Goal: Task Accomplishment & Management: Use online tool/utility

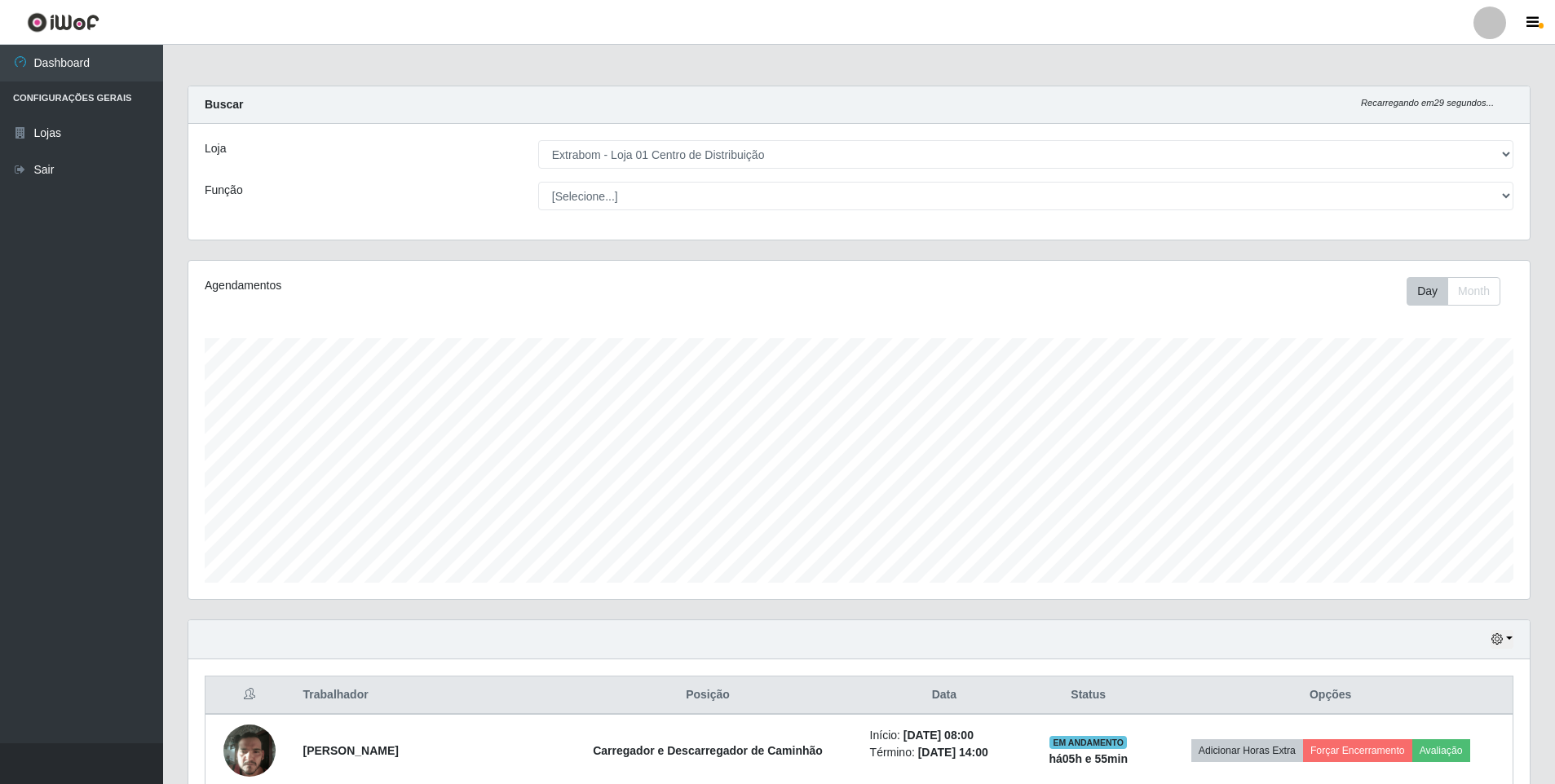
select select "435"
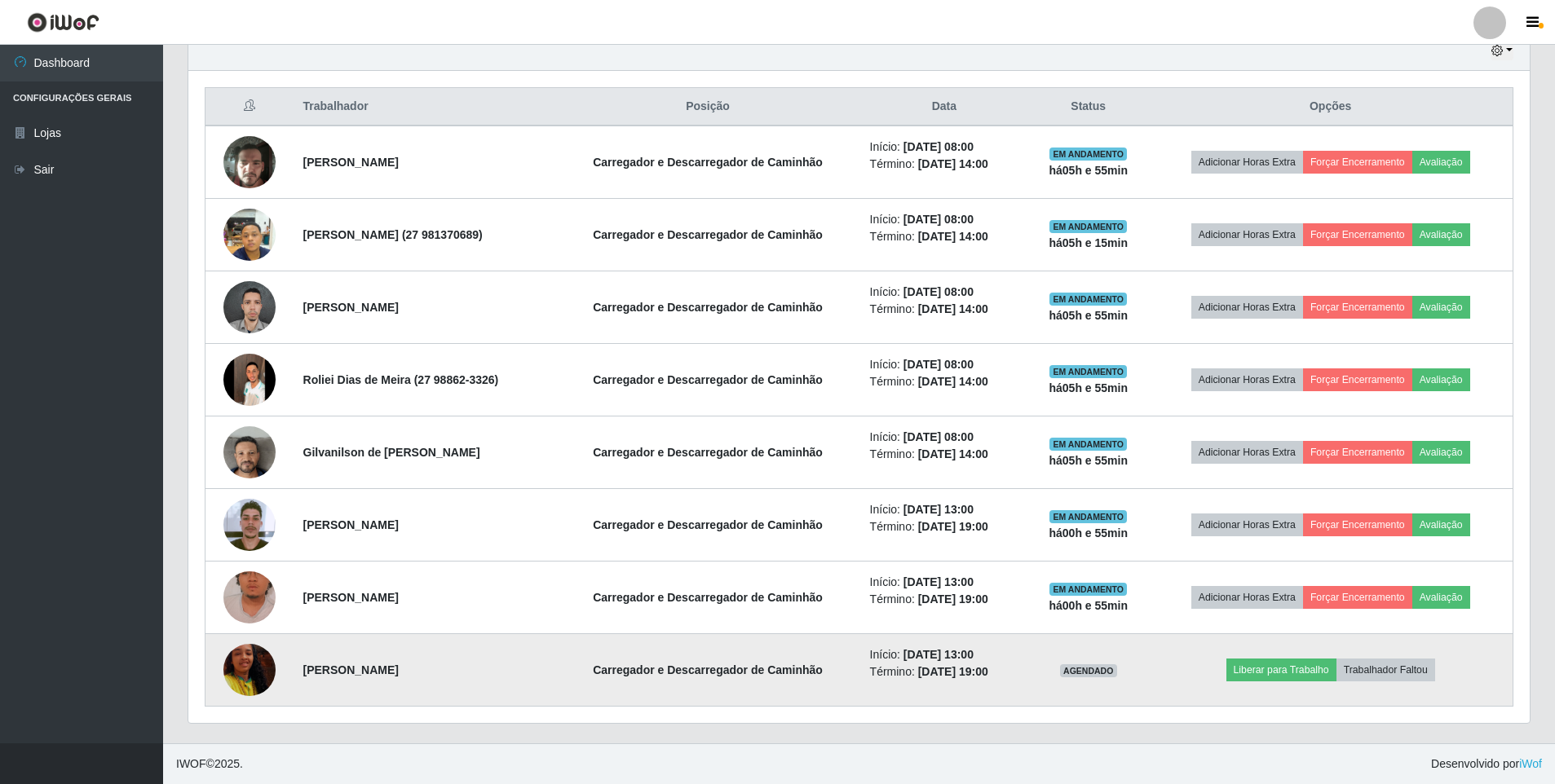
scroll to position [338, 1341]
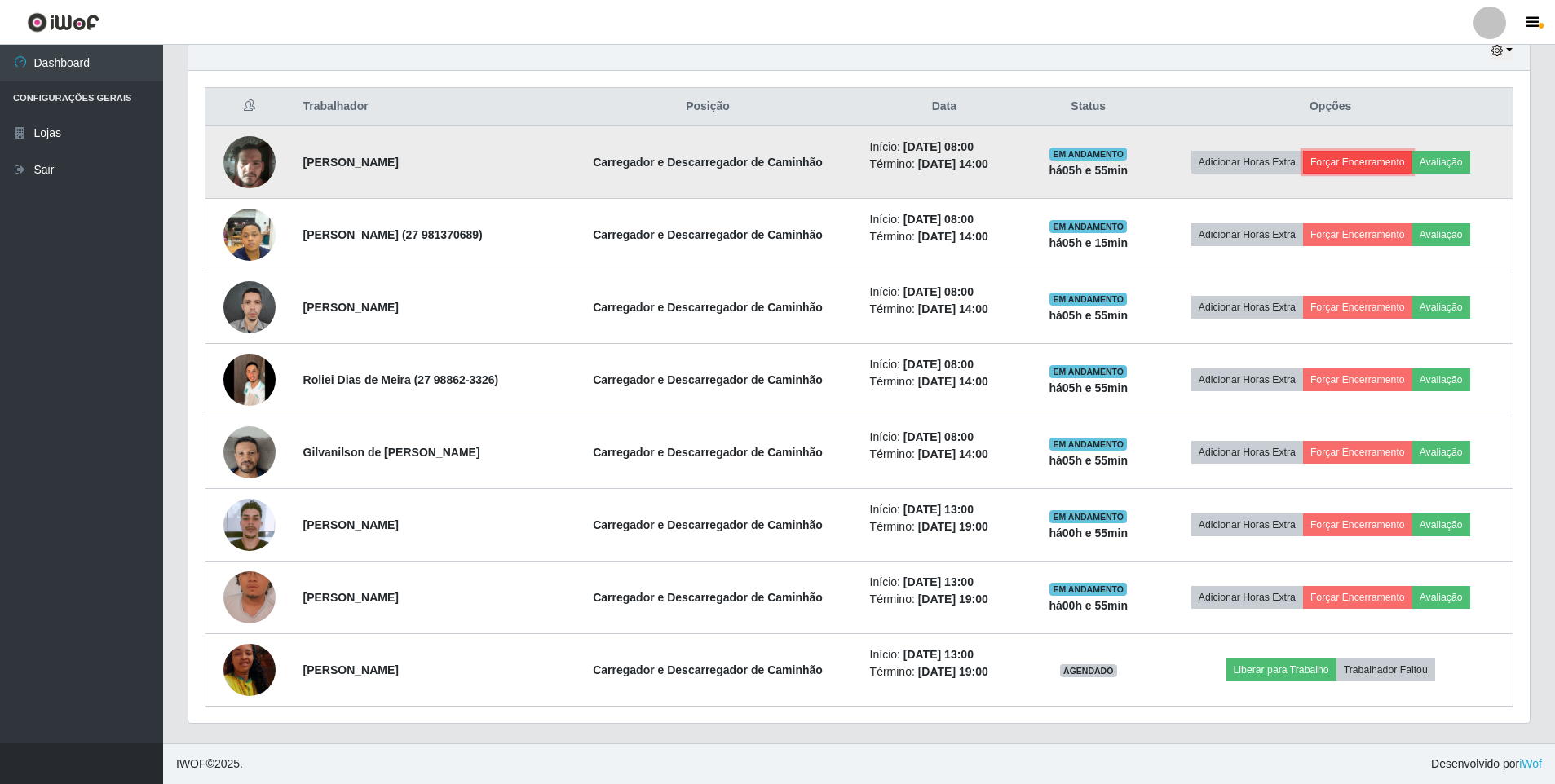
click at [1362, 159] on button "Forçar Encerramento" at bounding box center [1358, 163] width 109 height 23
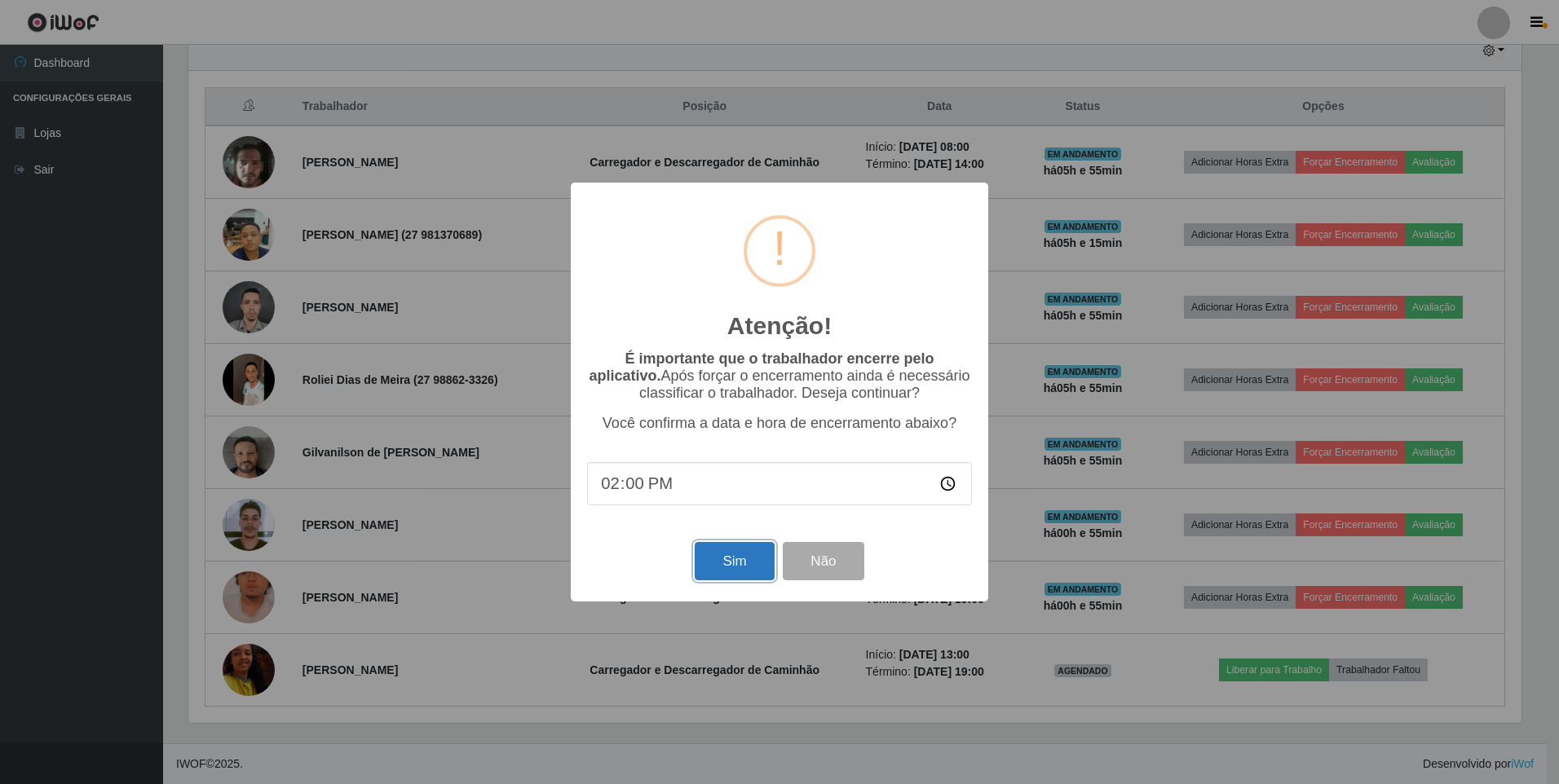
click at [733, 552] on button "Sim" at bounding box center [734, 561] width 79 height 38
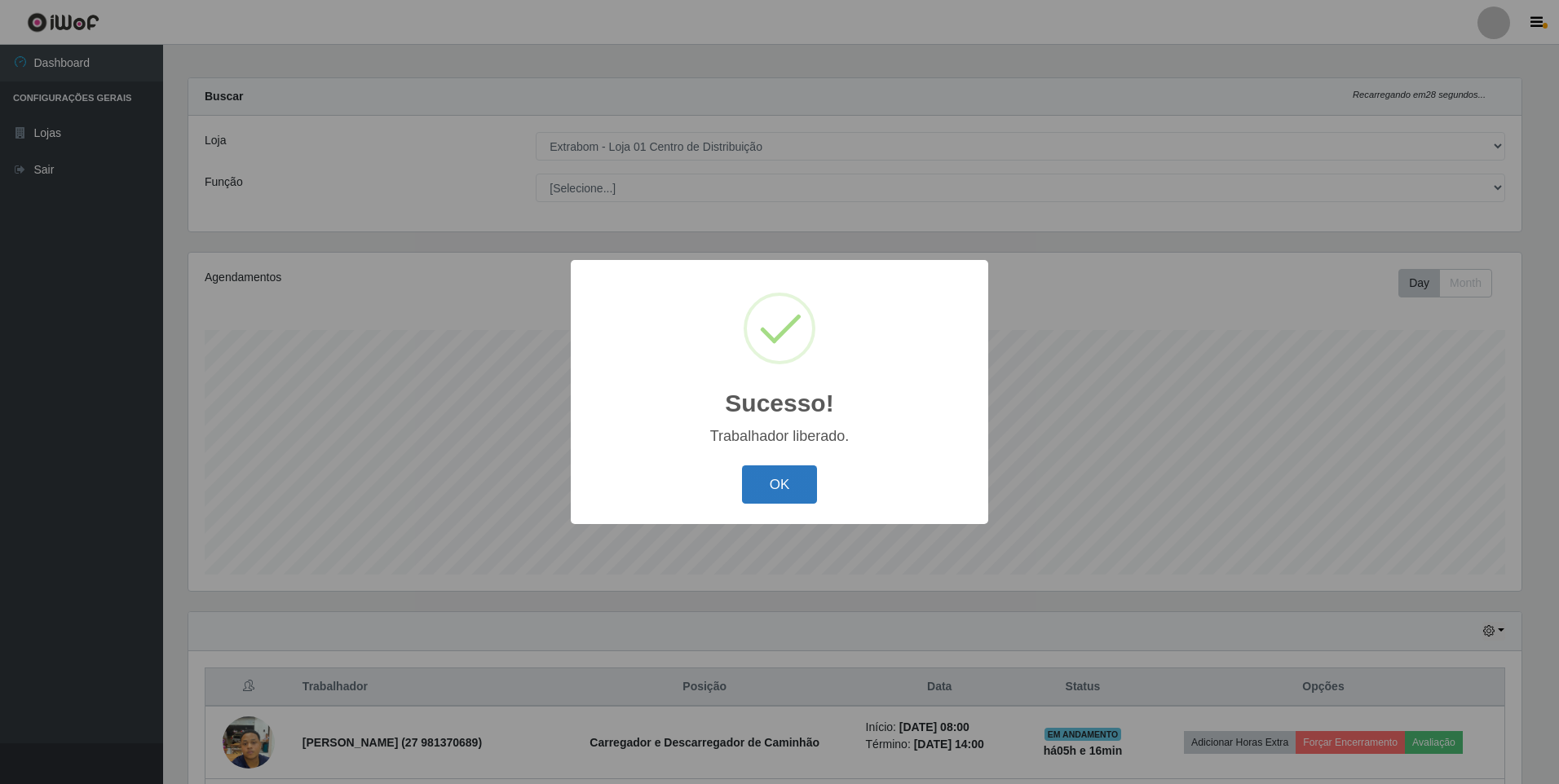
click at [782, 484] on button "OK" at bounding box center [780, 484] width 76 height 38
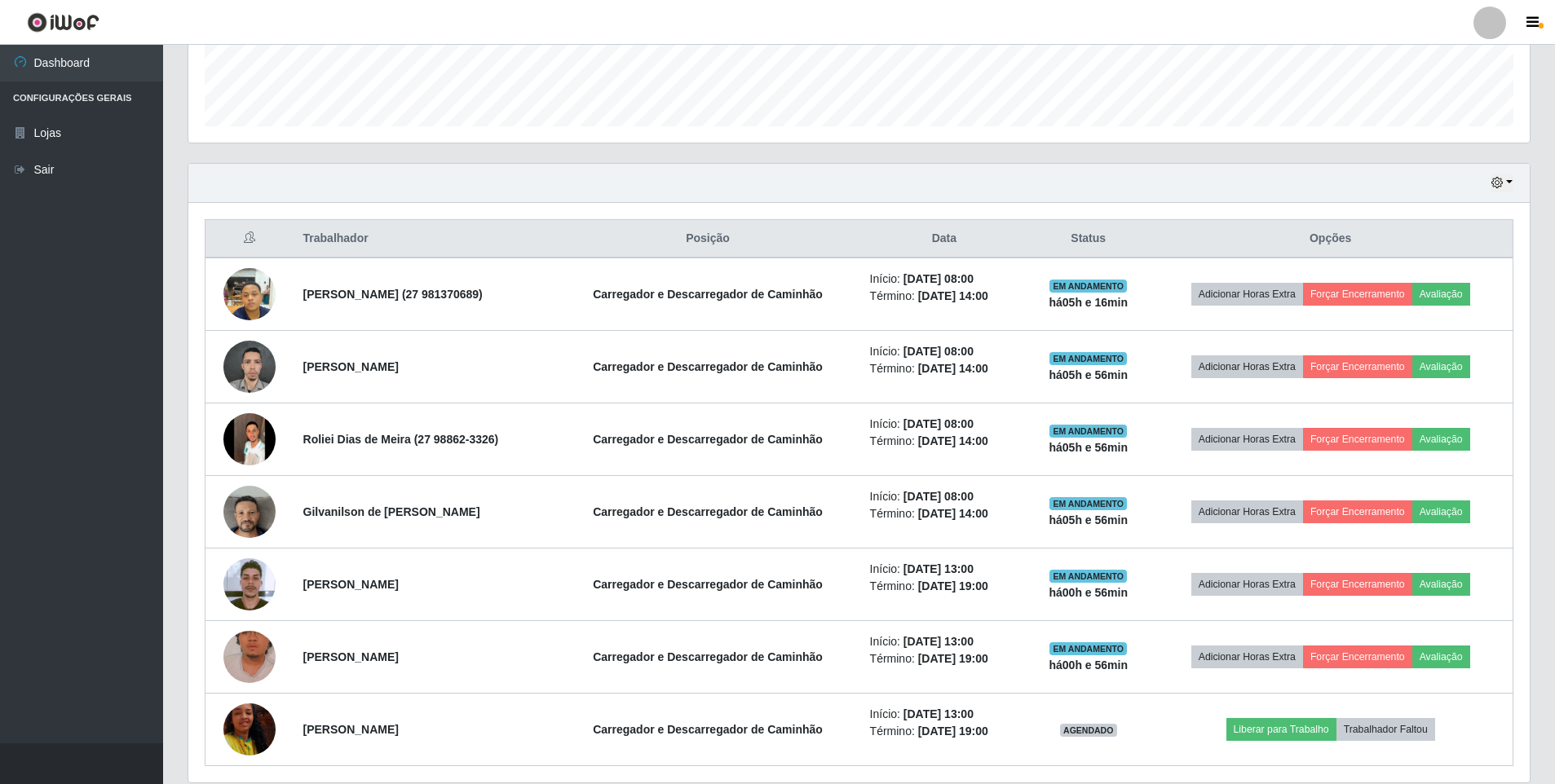
scroll to position [497, 0]
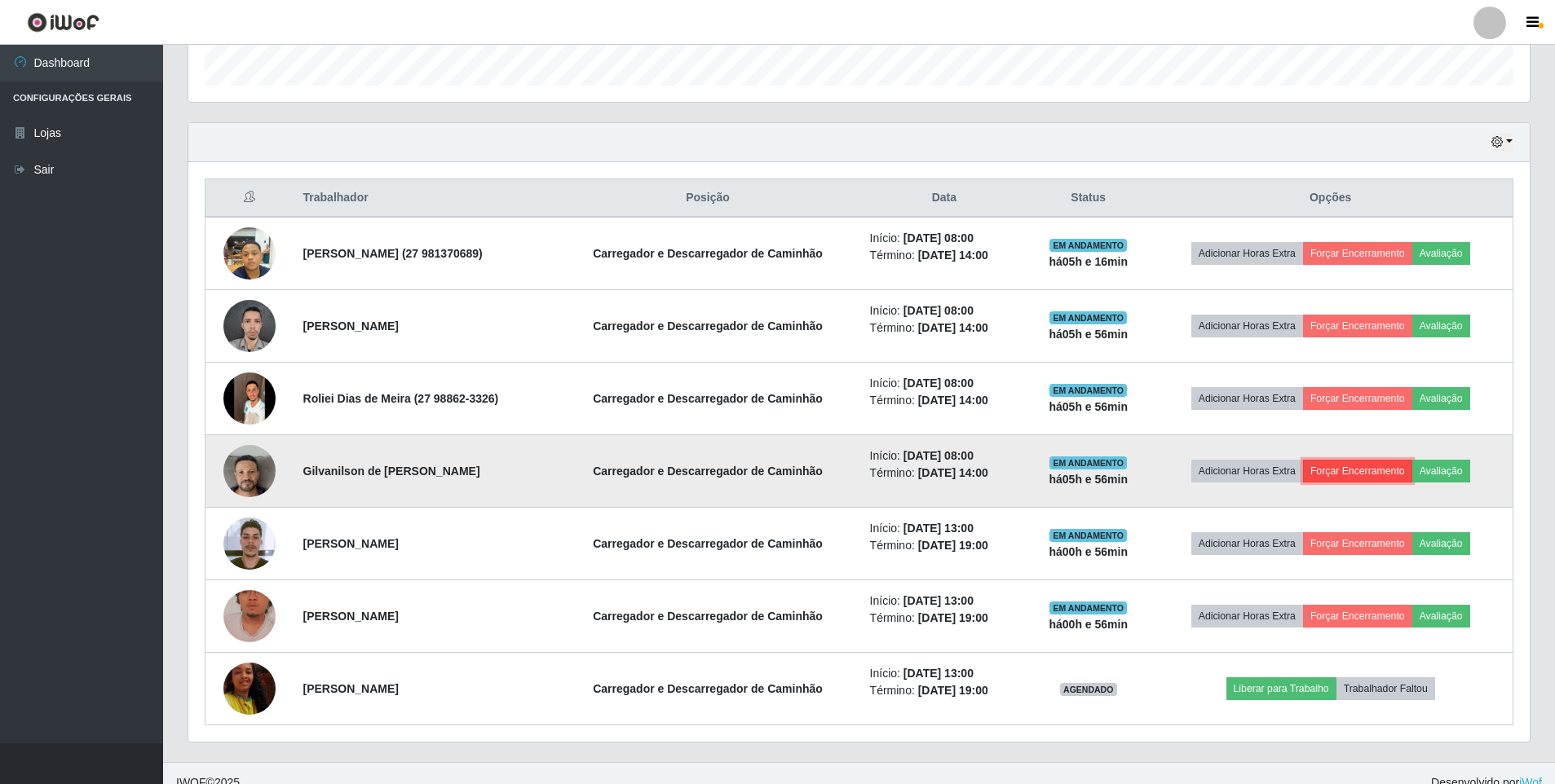
click at [1341, 473] on button "Forçar Encerramento" at bounding box center [1358, 471] width 109 height 23
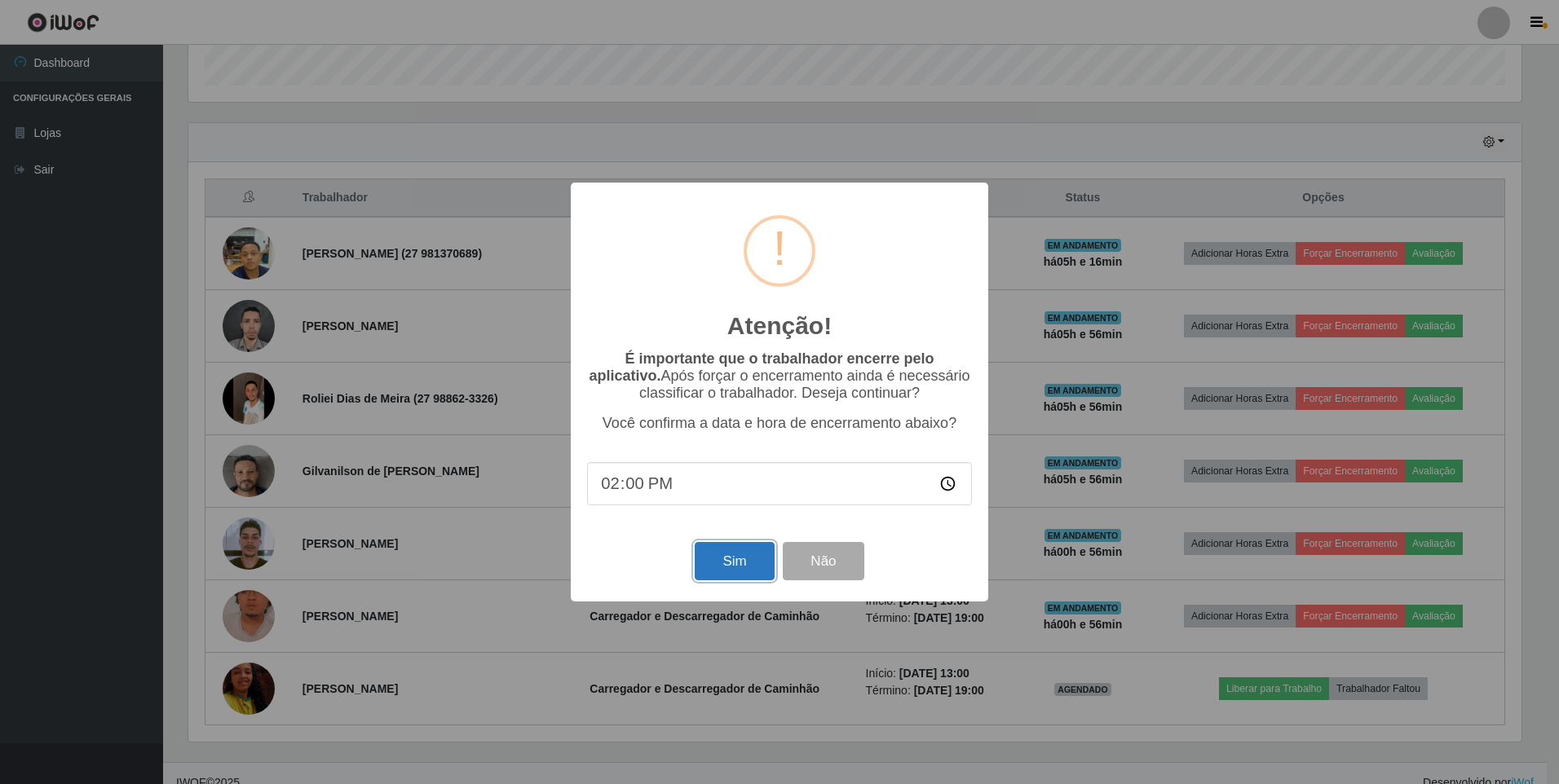
click at [722, 561] on button "Sim" at bounding box center [734, 561] width 79 height 38
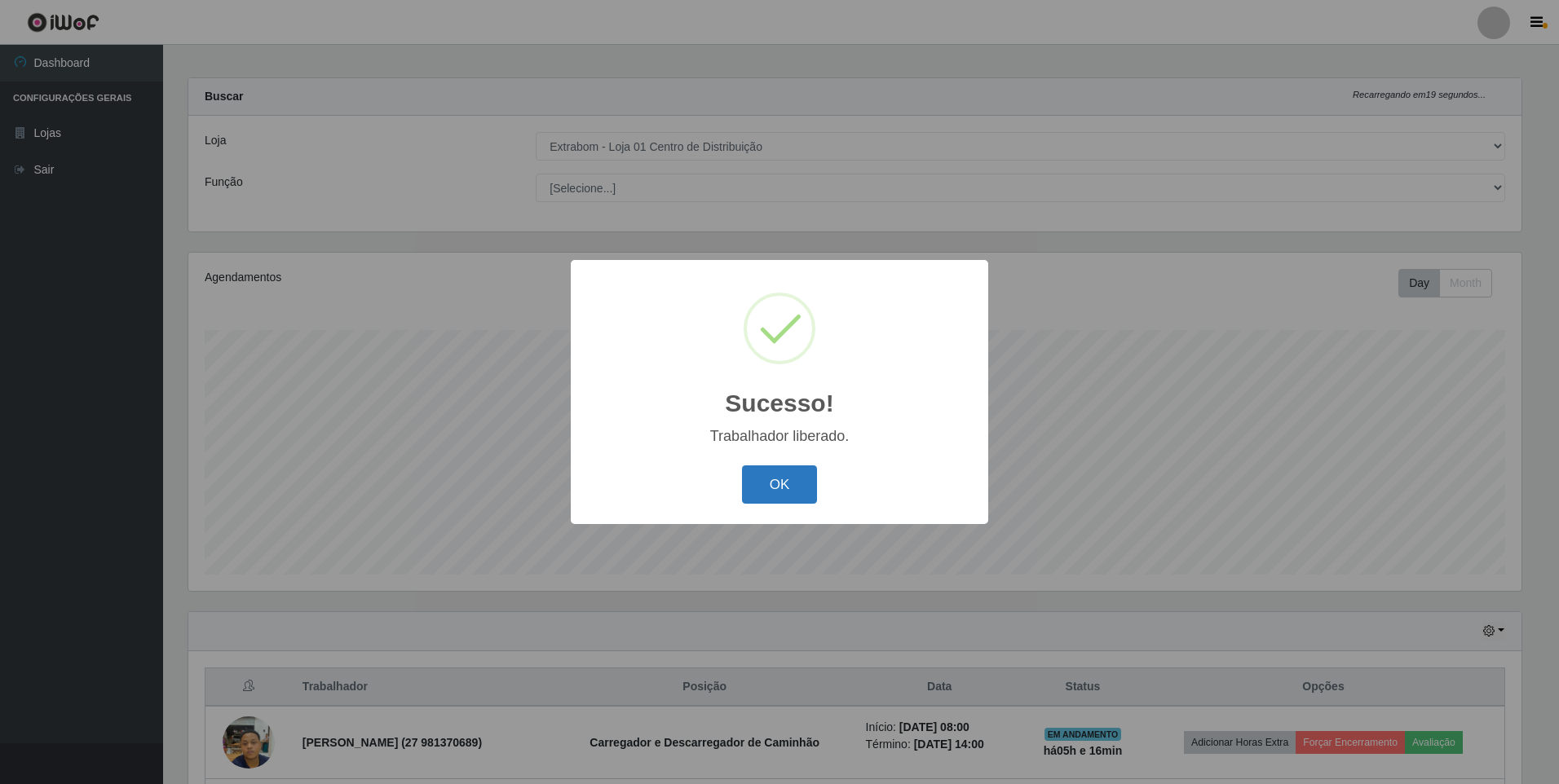
click at [798, 496] on button "OK" at bounding box center [780, 484] width 76 height 38
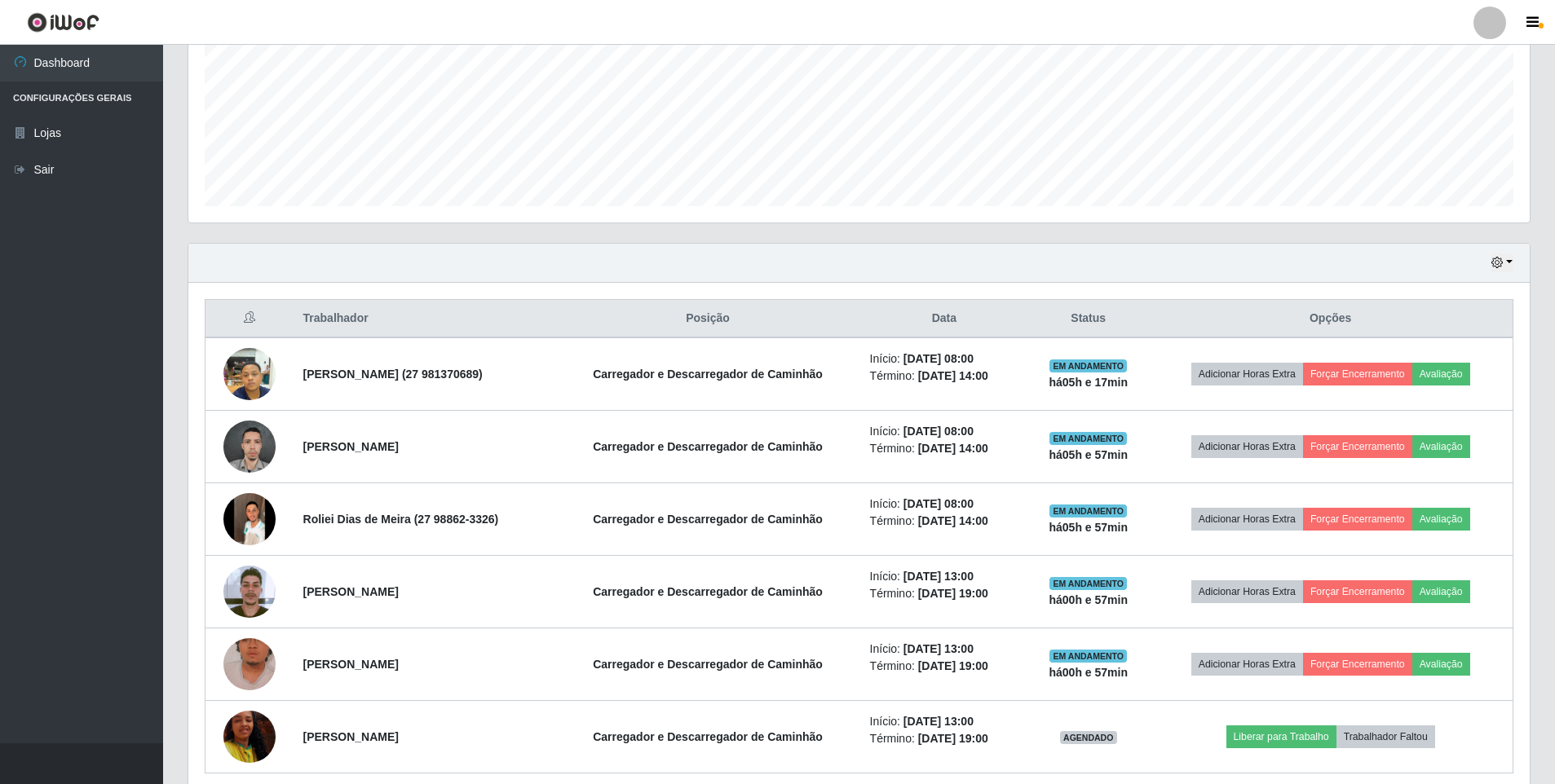
scroll to position [415, 0]
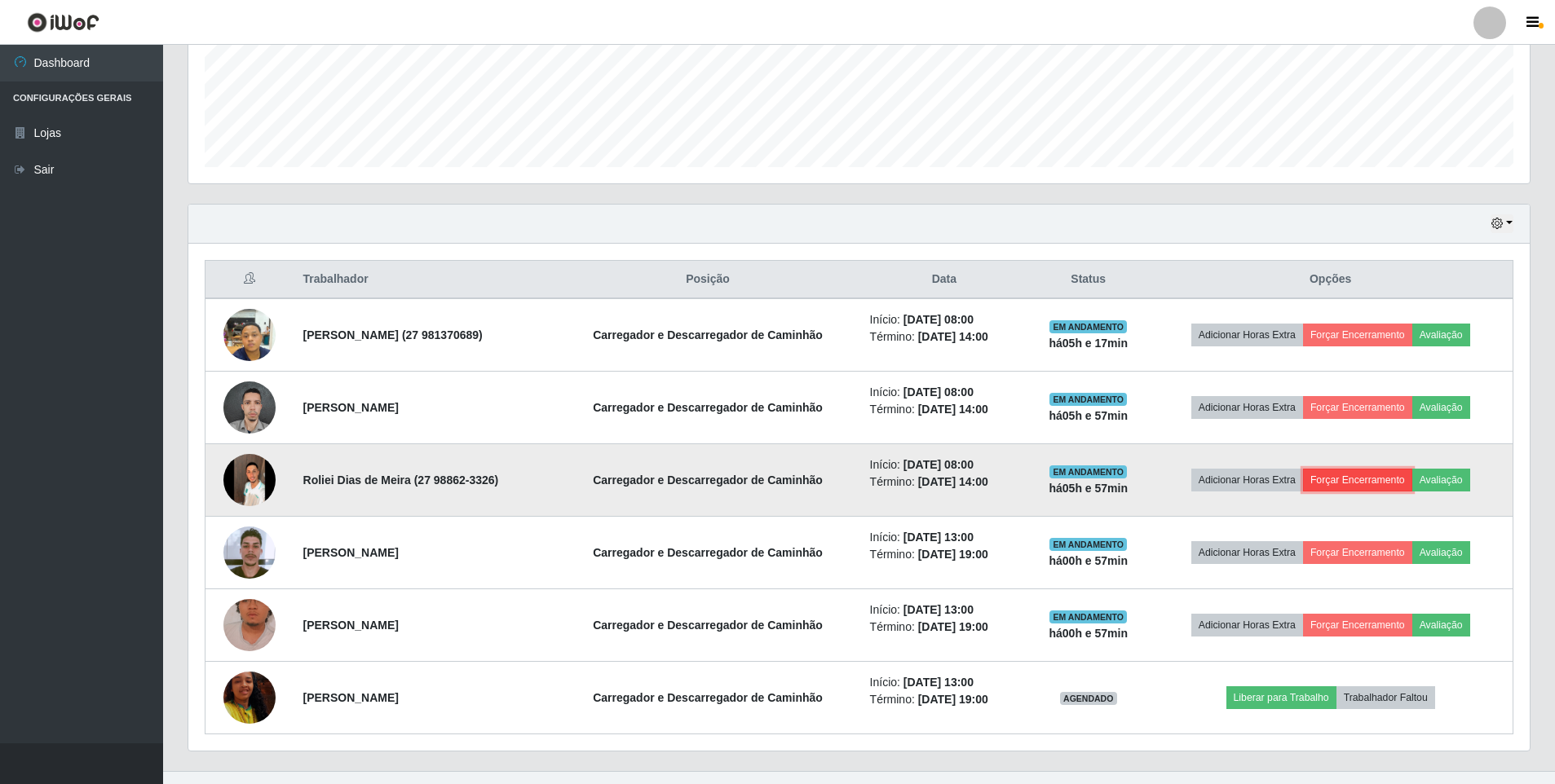
click at [1355, 476] on button "Forçar Encerramento" at bounding box center [1358, 481] width 109 height 23
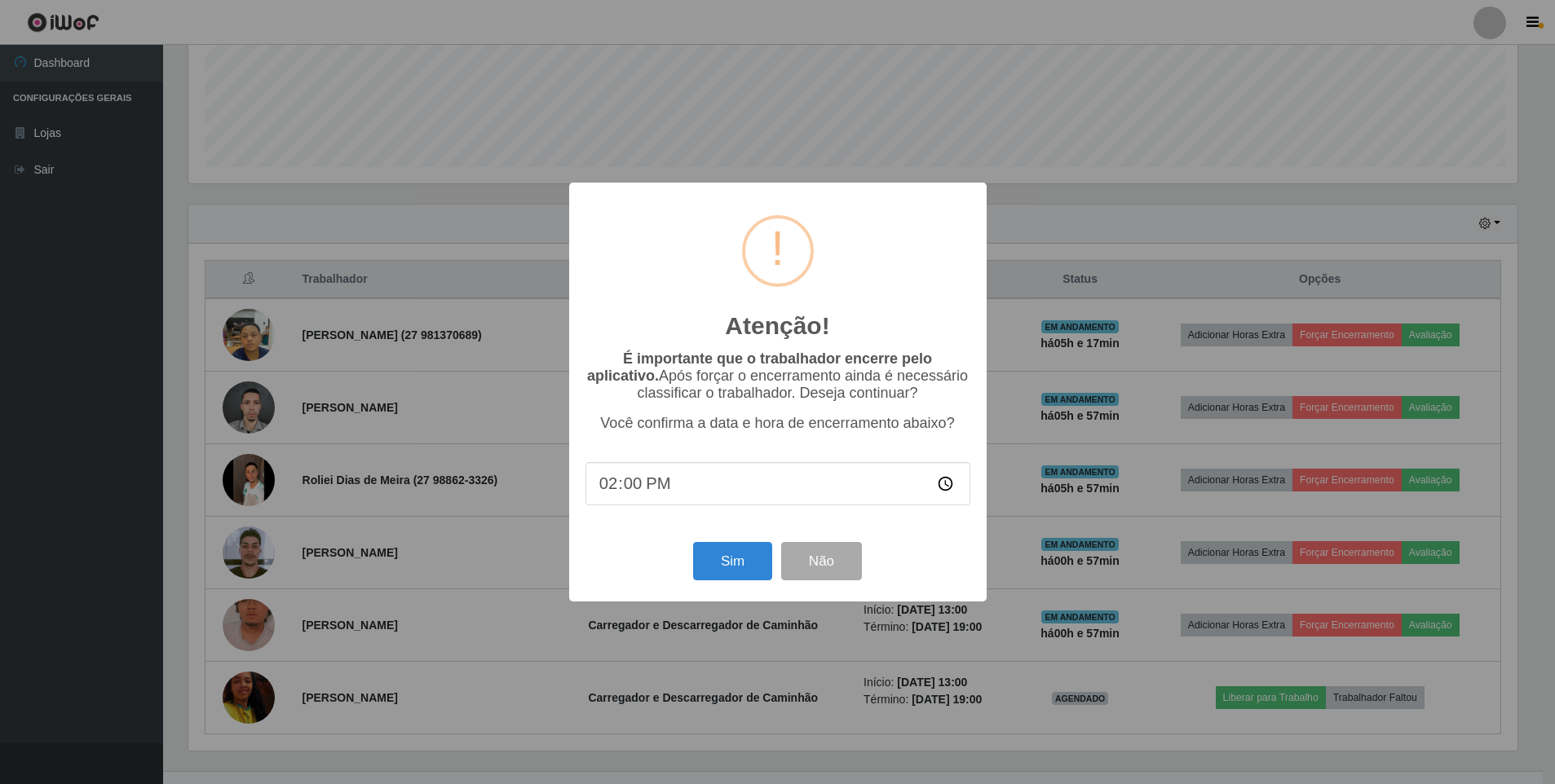
scroll to position [338, 1333]
click at [710, 576] on button "Sim" at bounding box center [733, 561] width 79 height 38
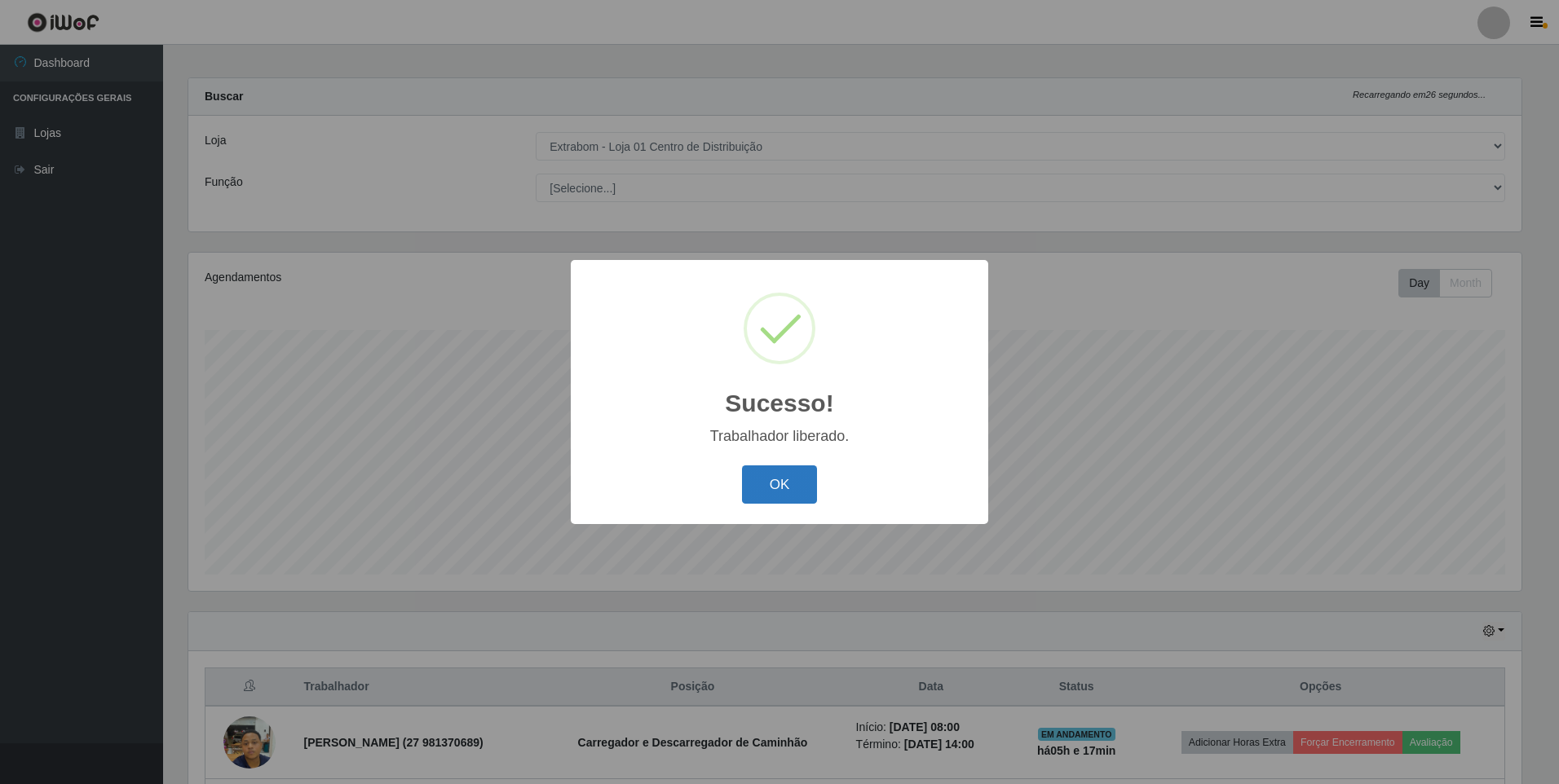
click at [777, 488] on button "OK" at bounding box center [780, 484] width 76 height 38
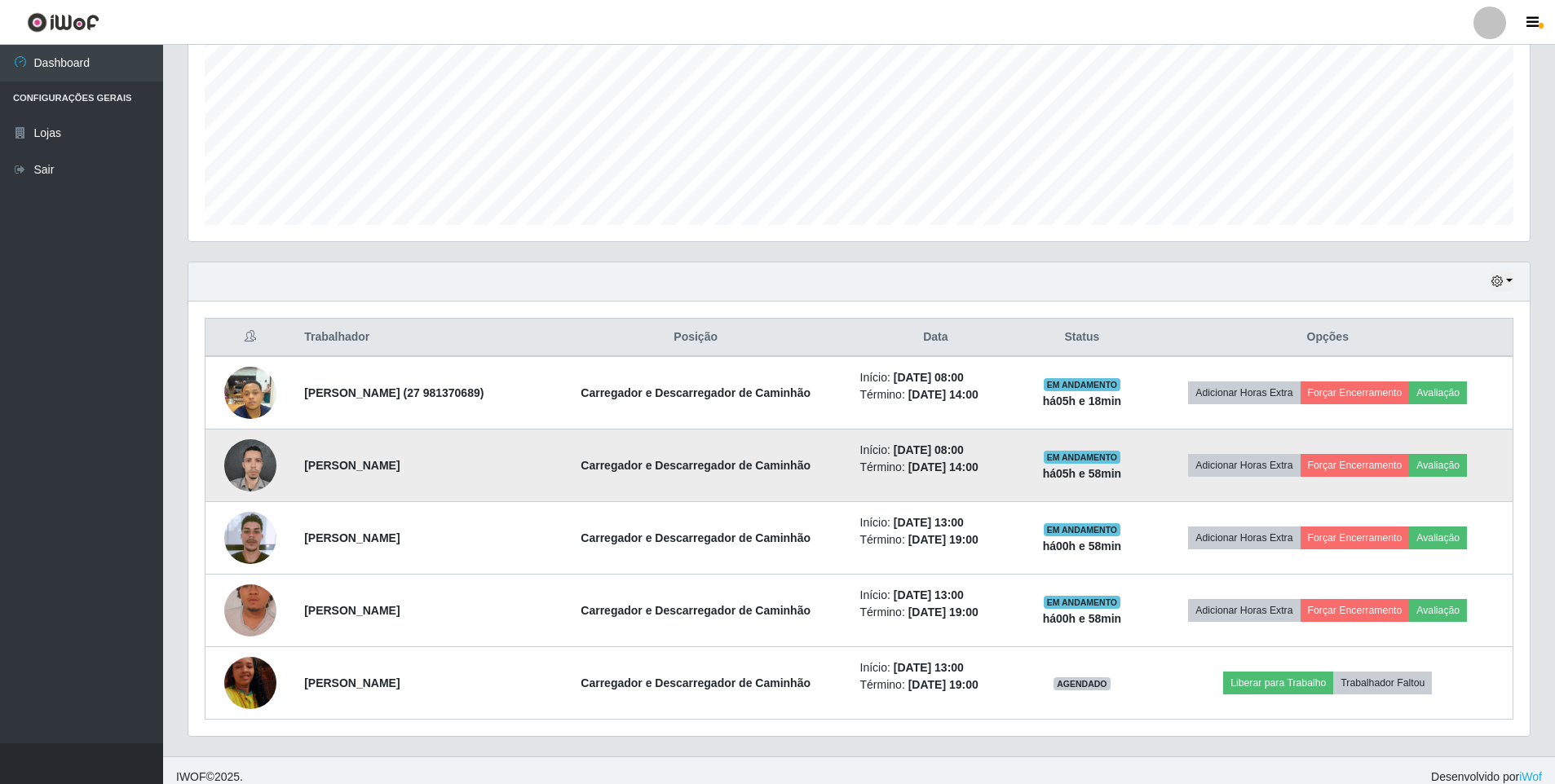
scroll to position [370, 0]
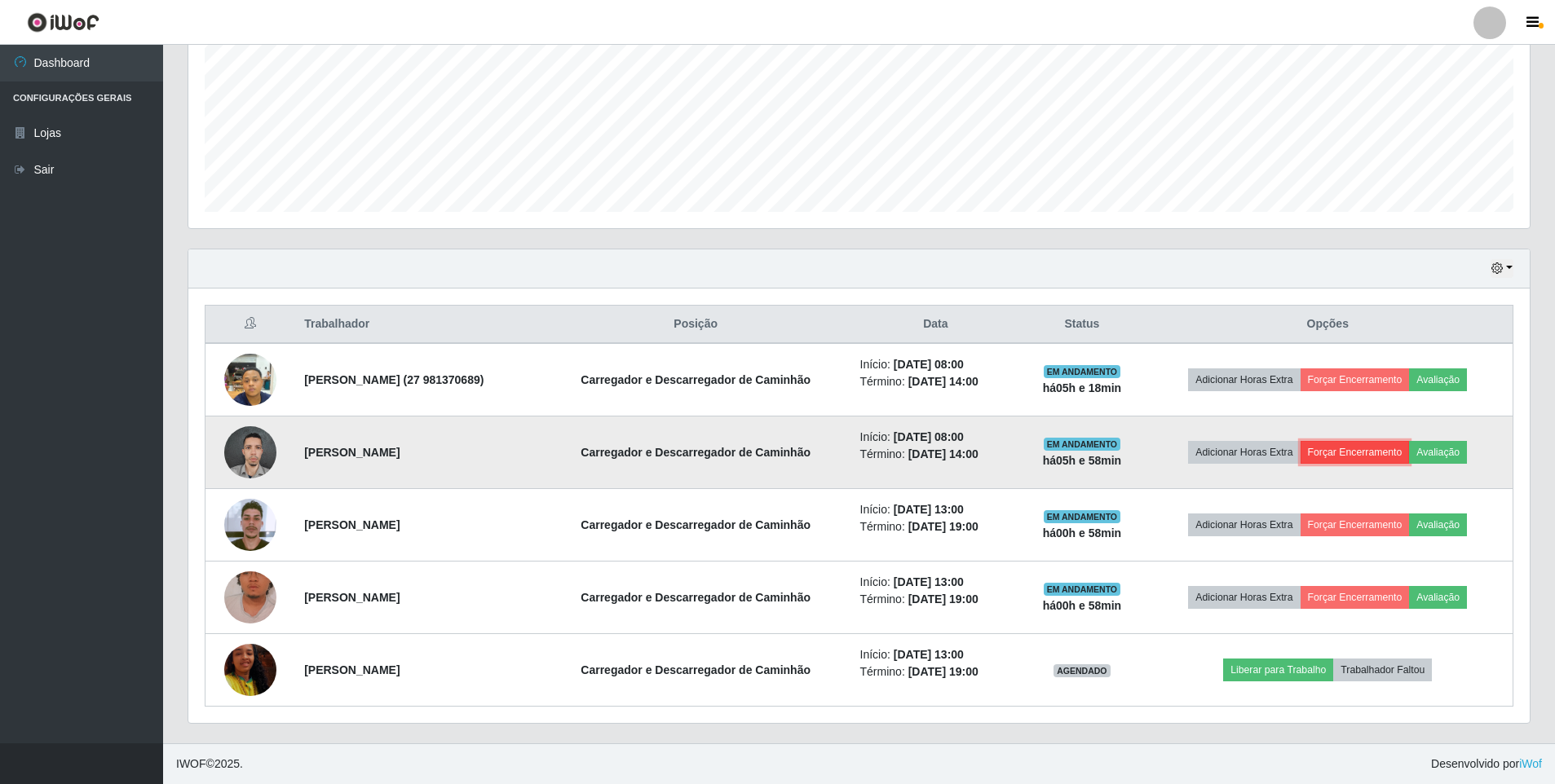
click at [1347, 457] on button "Forçar Encerramento" at bounding box center [1355, 453] width 109 height 23
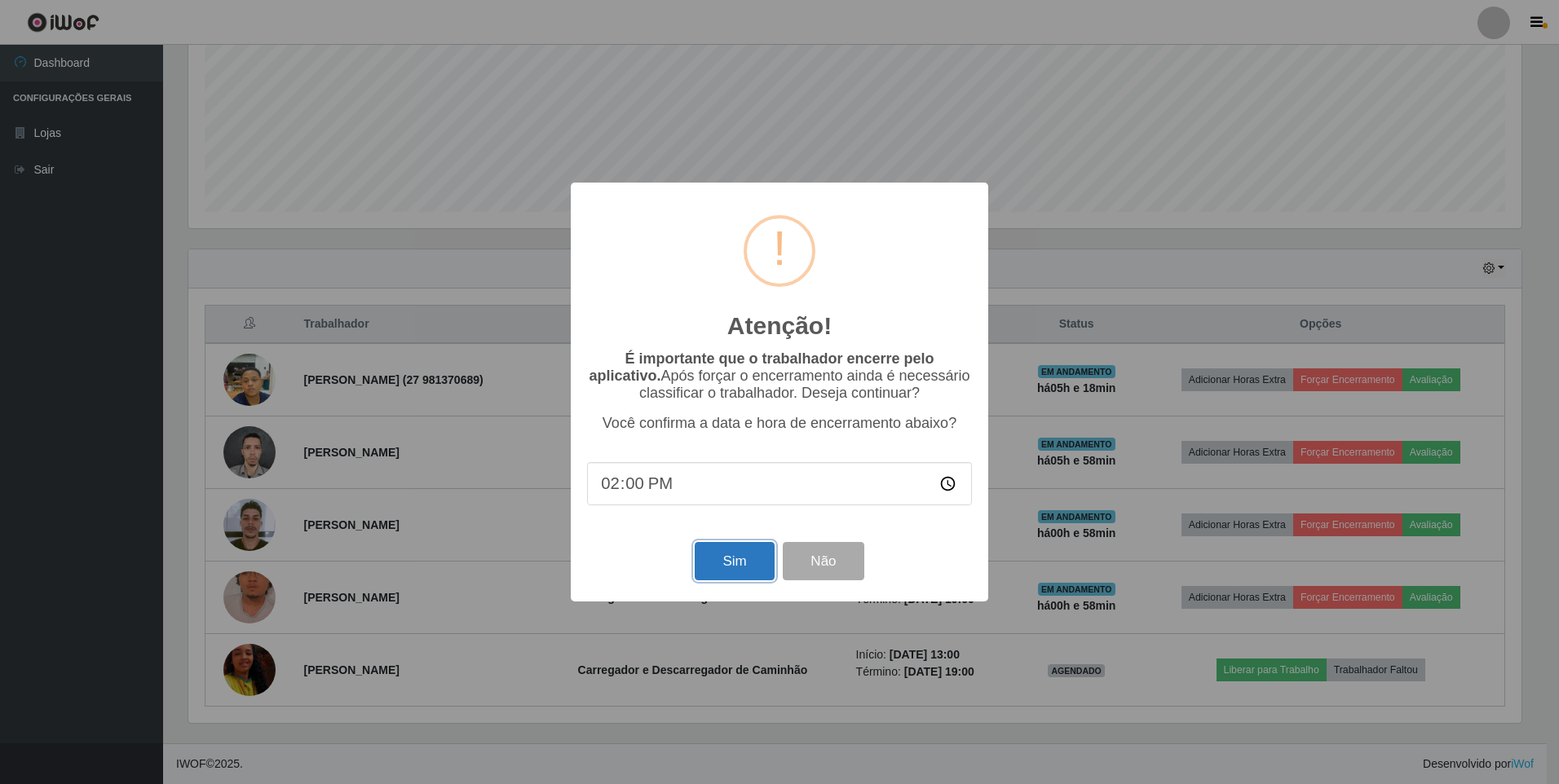
click at [726, 574] on button "Sim" at bounding box center [734, 561] width 79 height 38
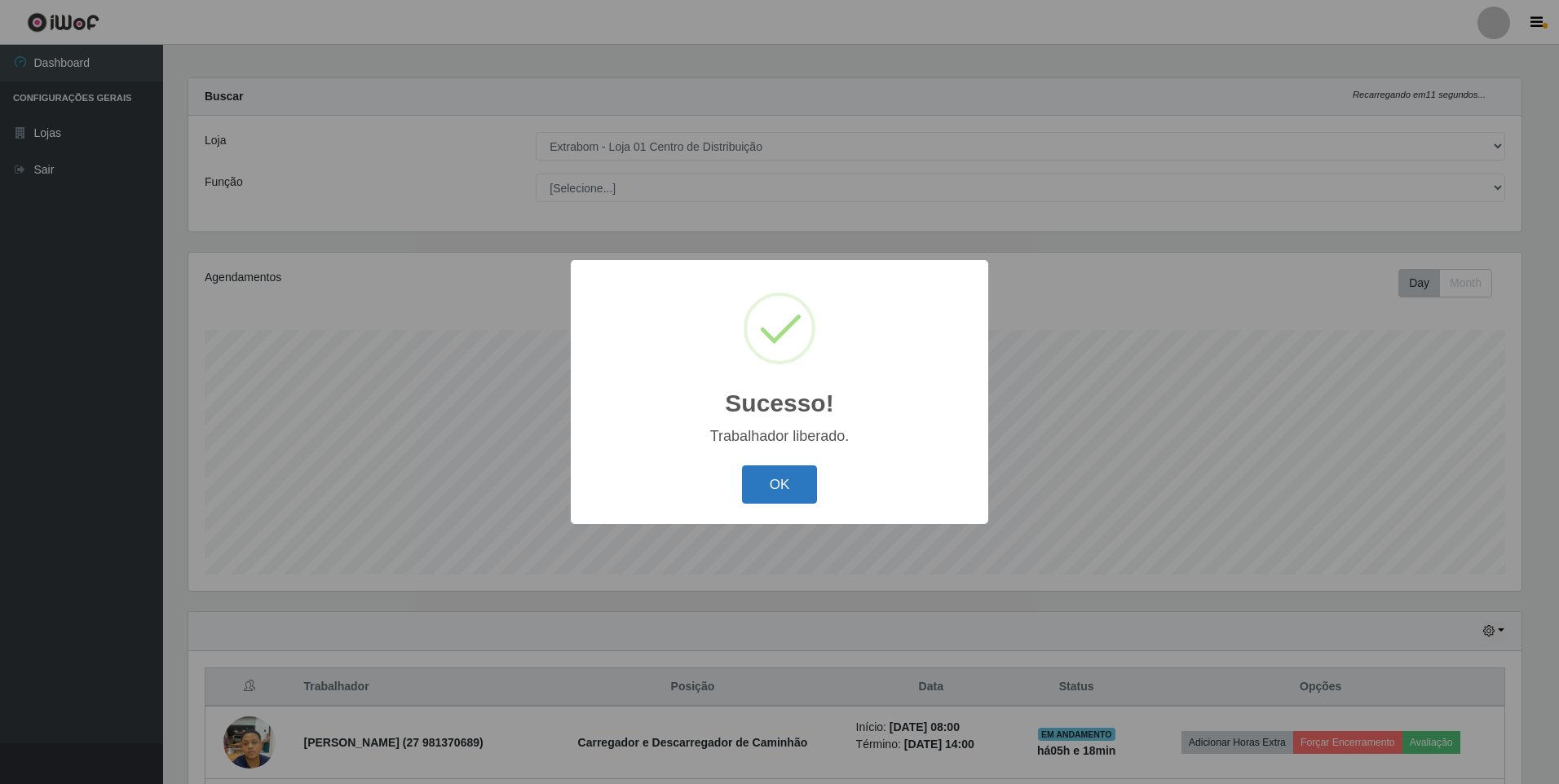
click at [783, 494] on button "OK" at bounding box center [780, 484] width 76 height 38
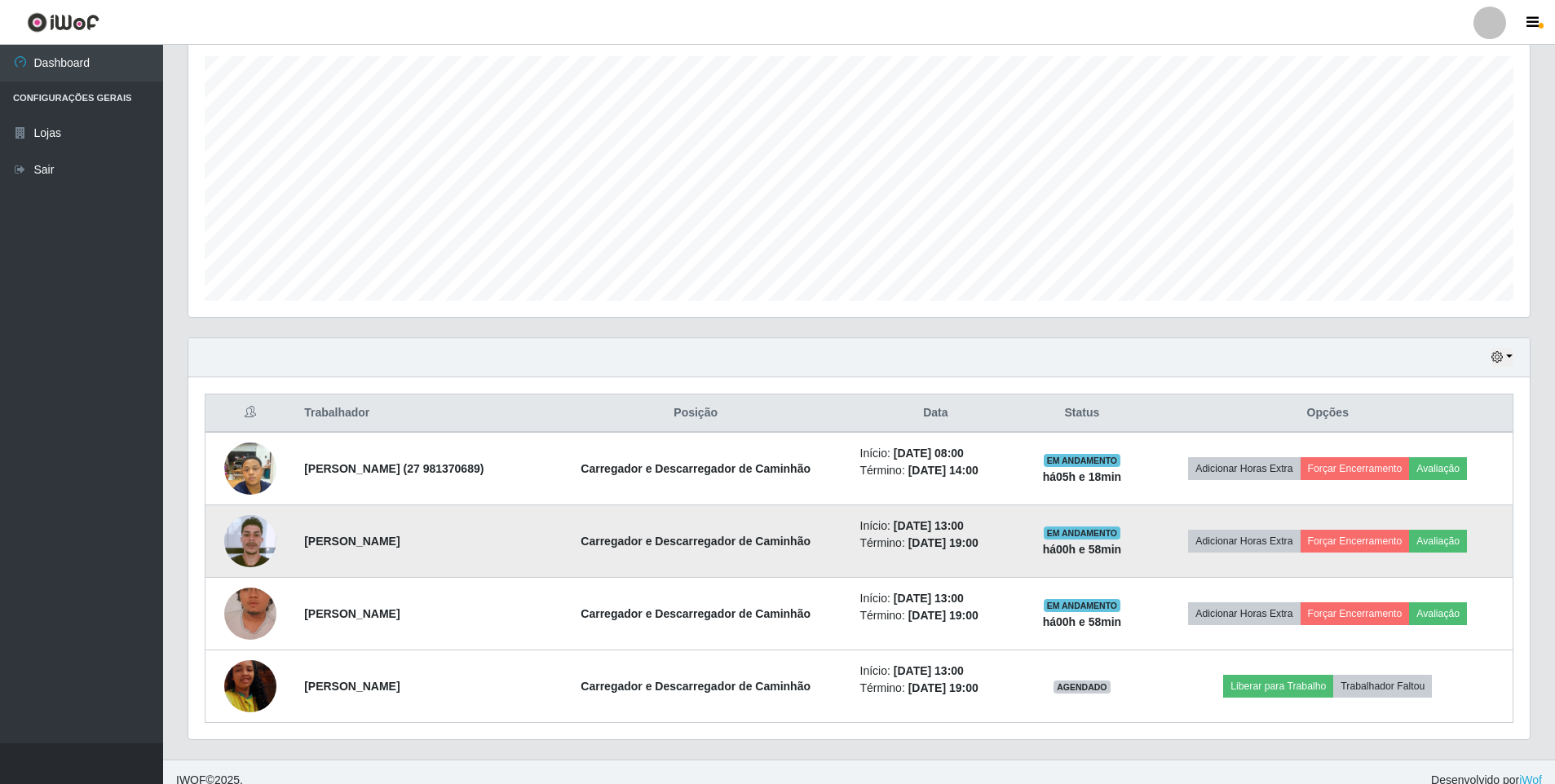
scroll to position [299, 0]
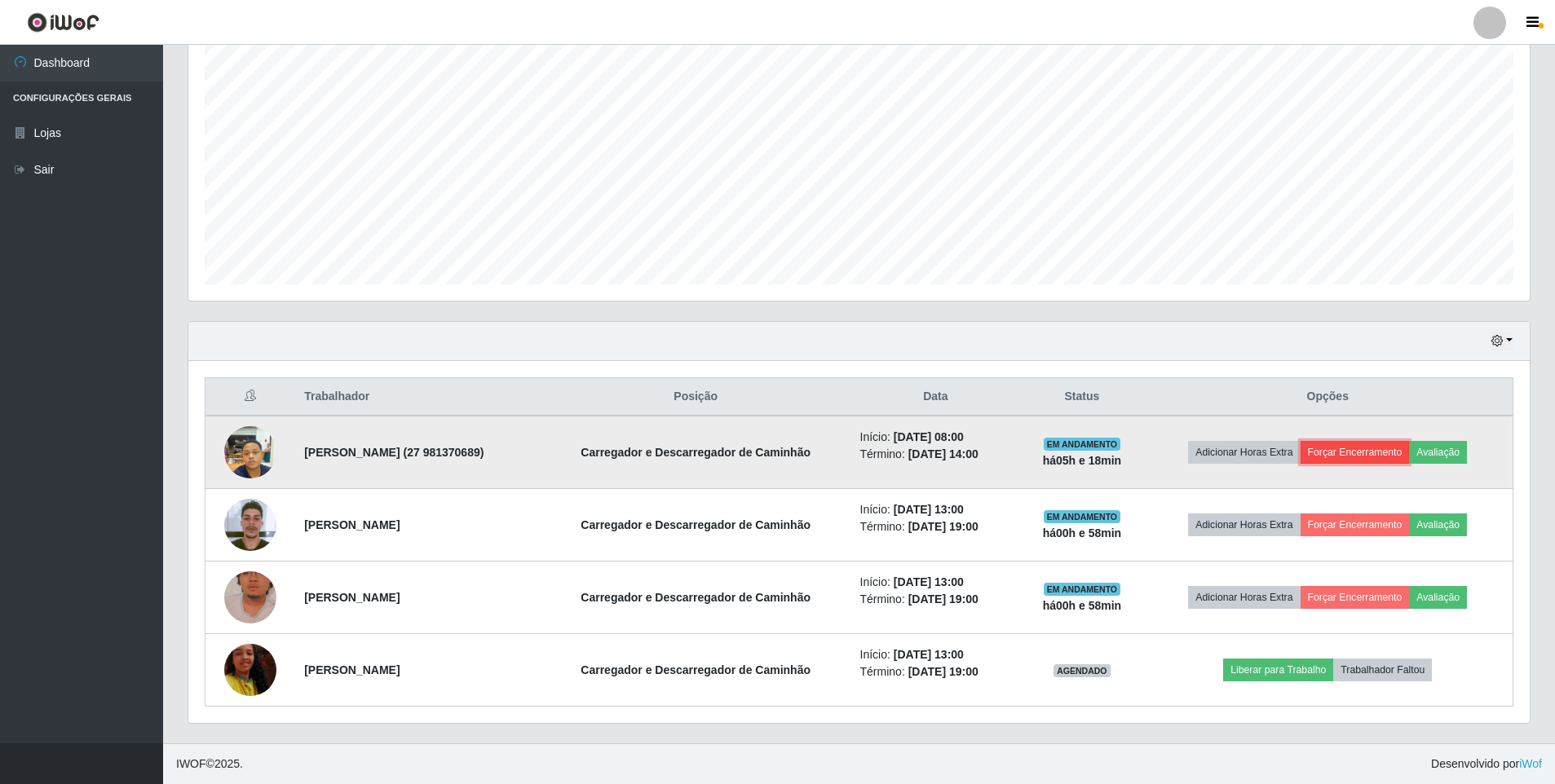
click at [1400, 450] on button "Forçar Encerramento" at bounding box center [1355, 453] width 109 height 23
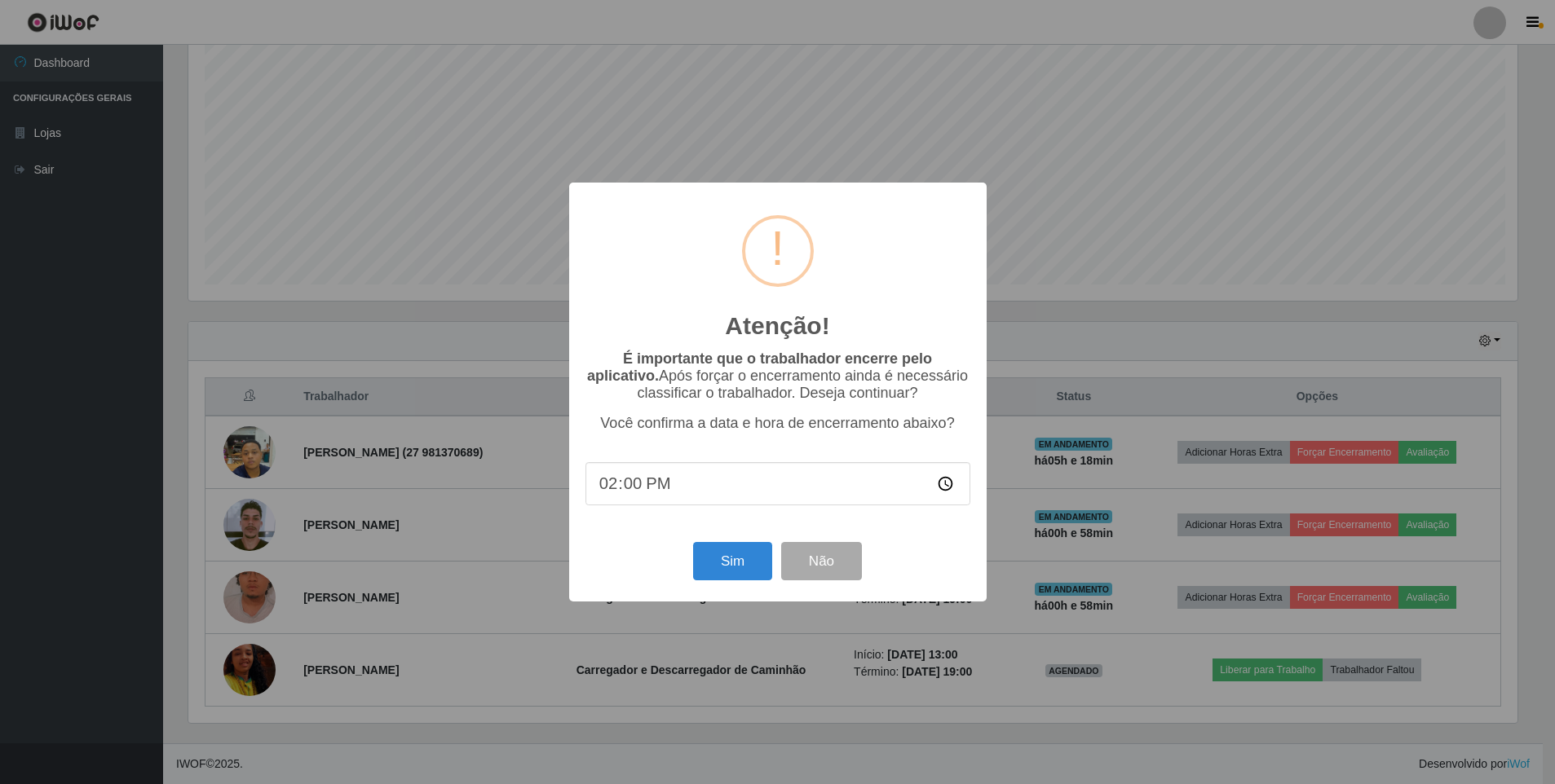
scroll to position [338, 1333]
click at [724, 570] on button "Sim" at bounding box center [733, 561] width 79 height 38
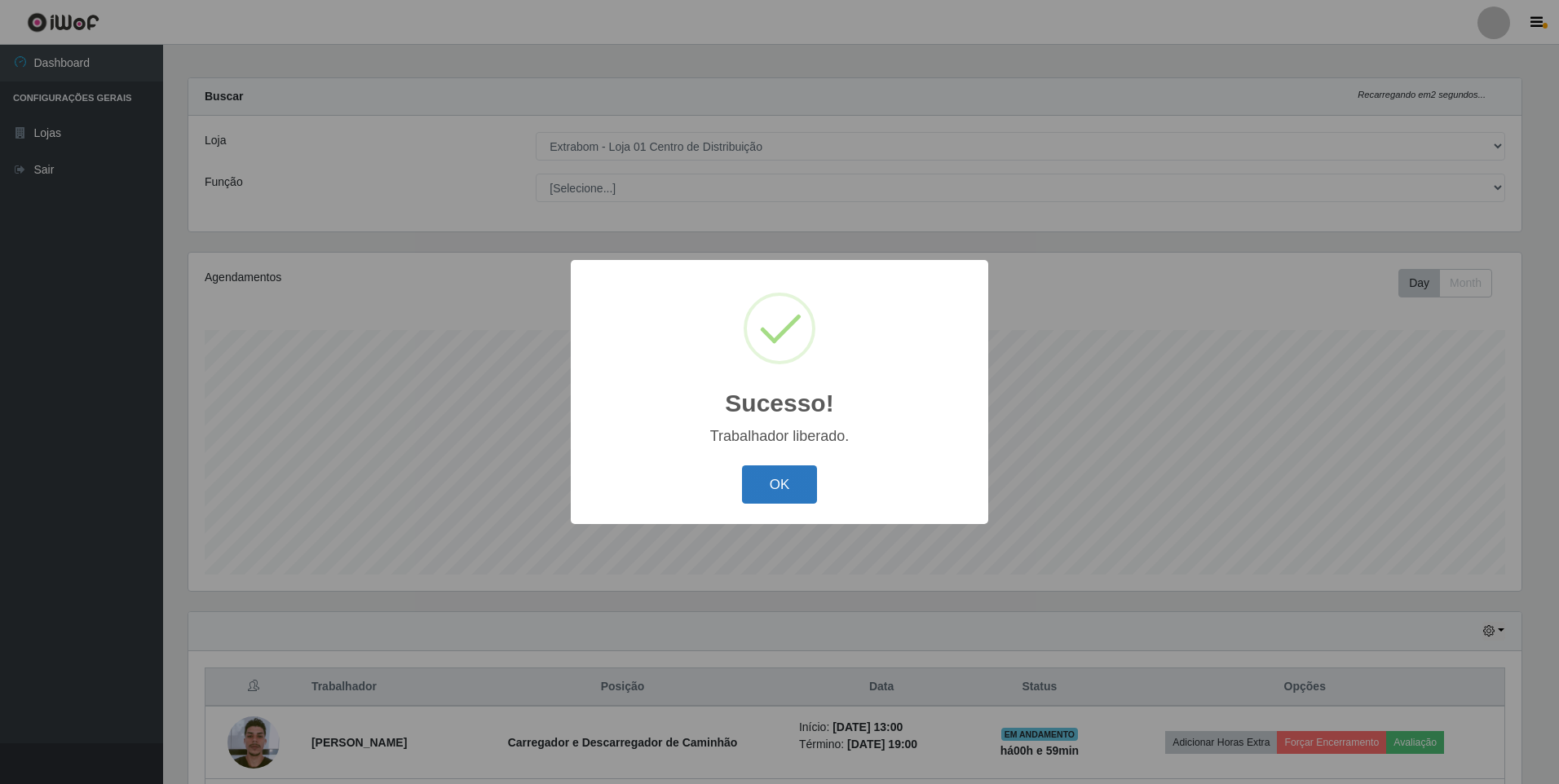
click at [785, 482] on button "OK" at bounding box center [780, 484] width 76 height 38
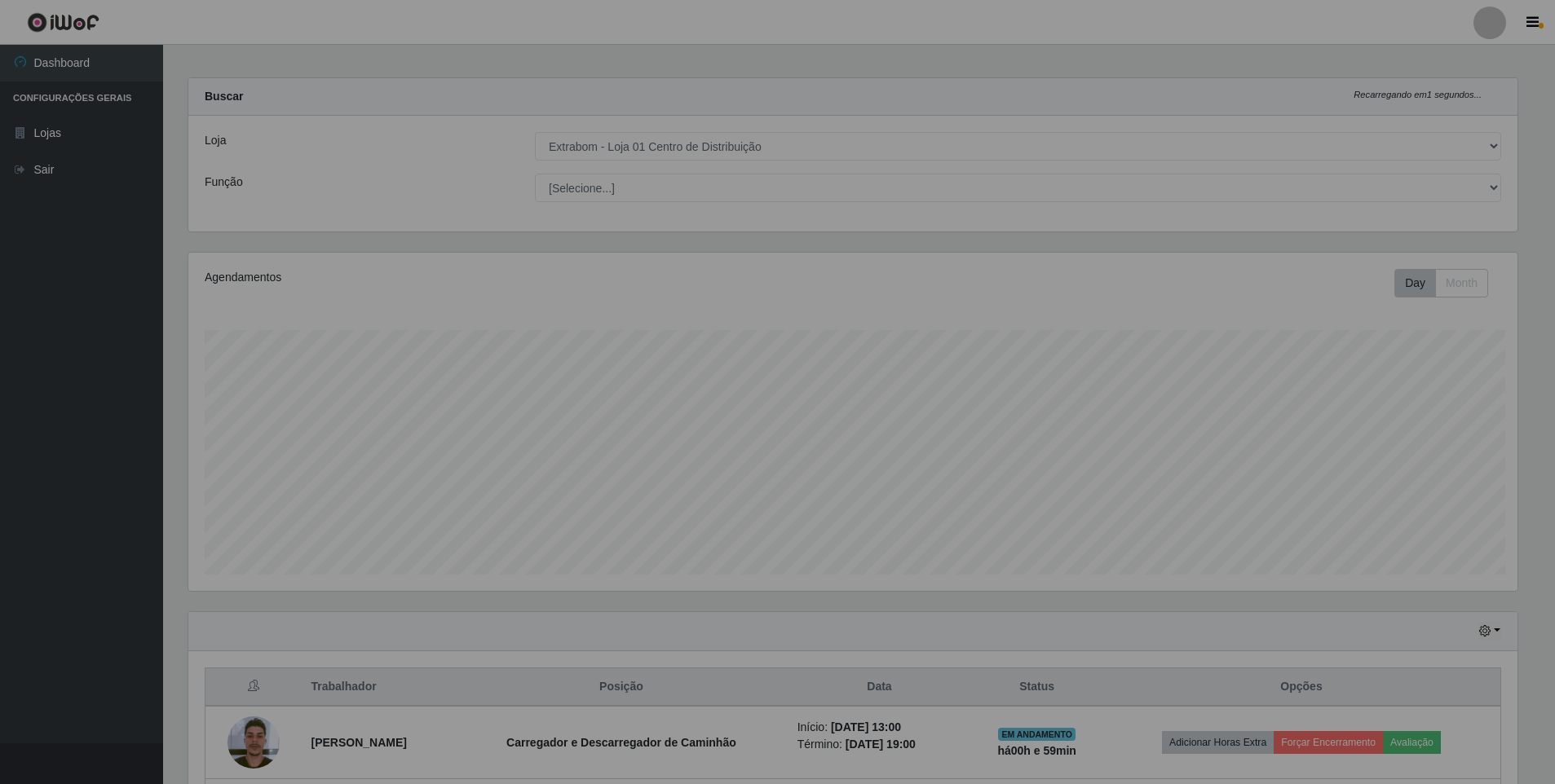
scroll to position [338, 1341]
